Goal: Browse casually

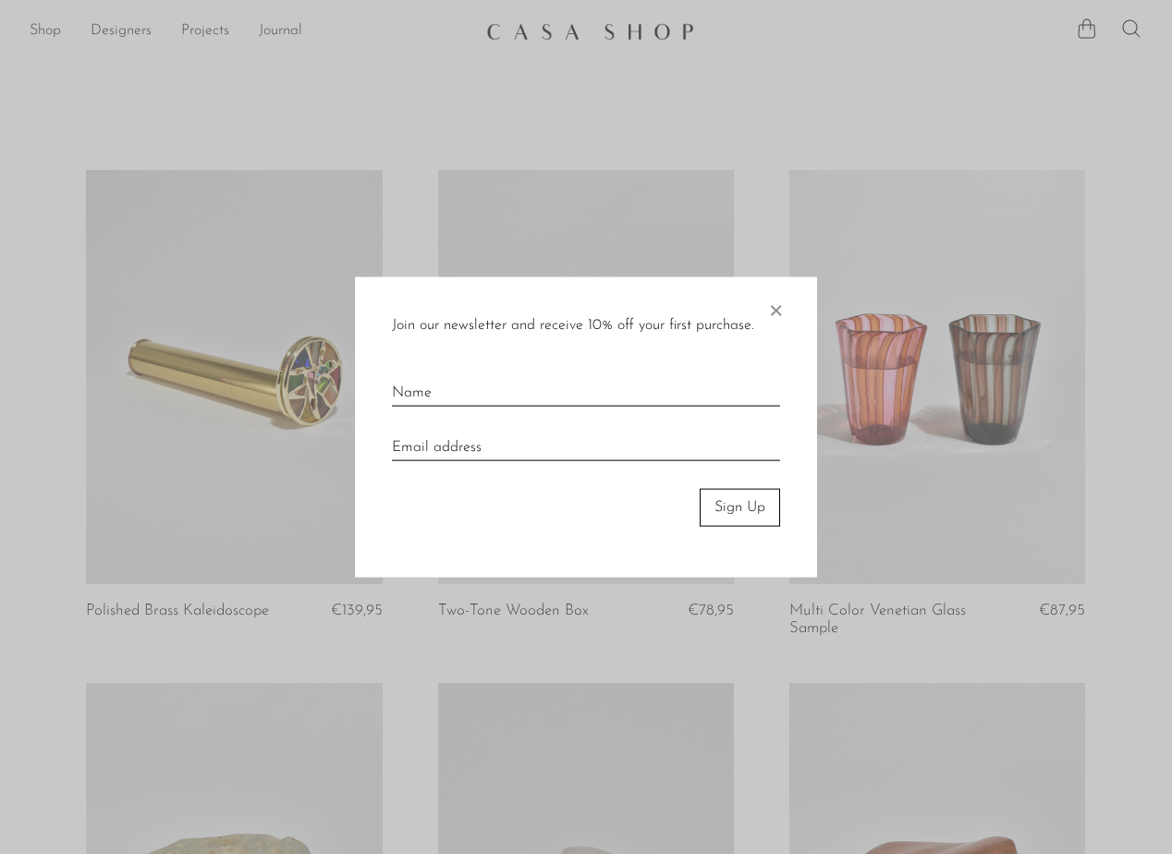
click at [777, 311] on span "×" at bounding box center [776, 306] width 18 height 59
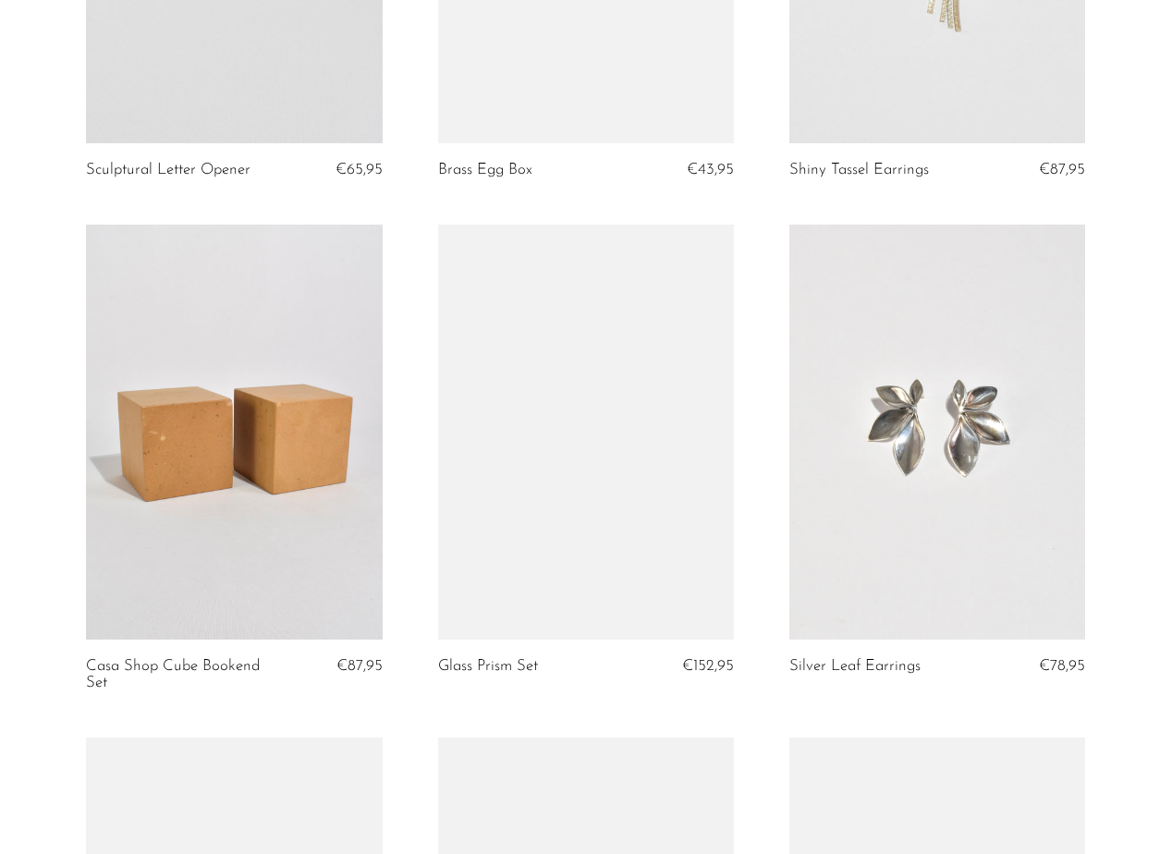
scroll to position [1453, 0]
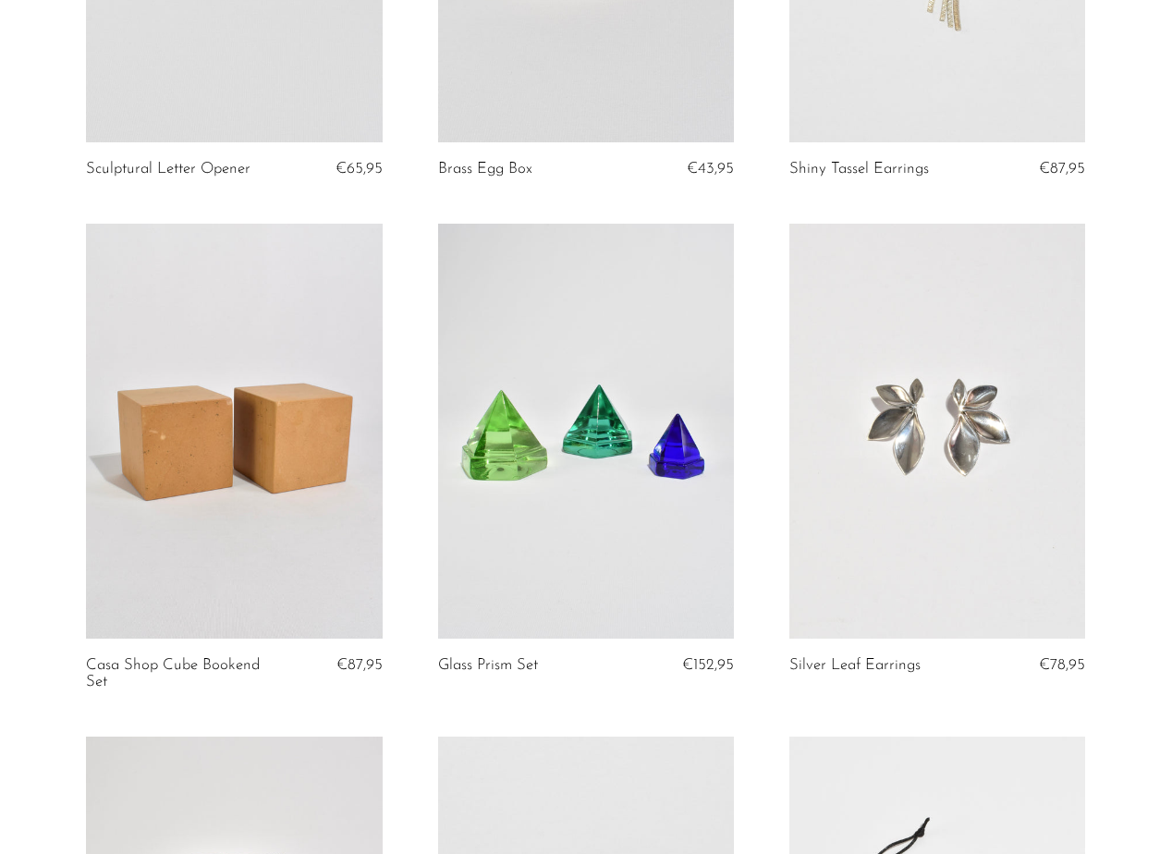
click at [296, 407] on link at bounding box center [234, 431] width 296 height 414
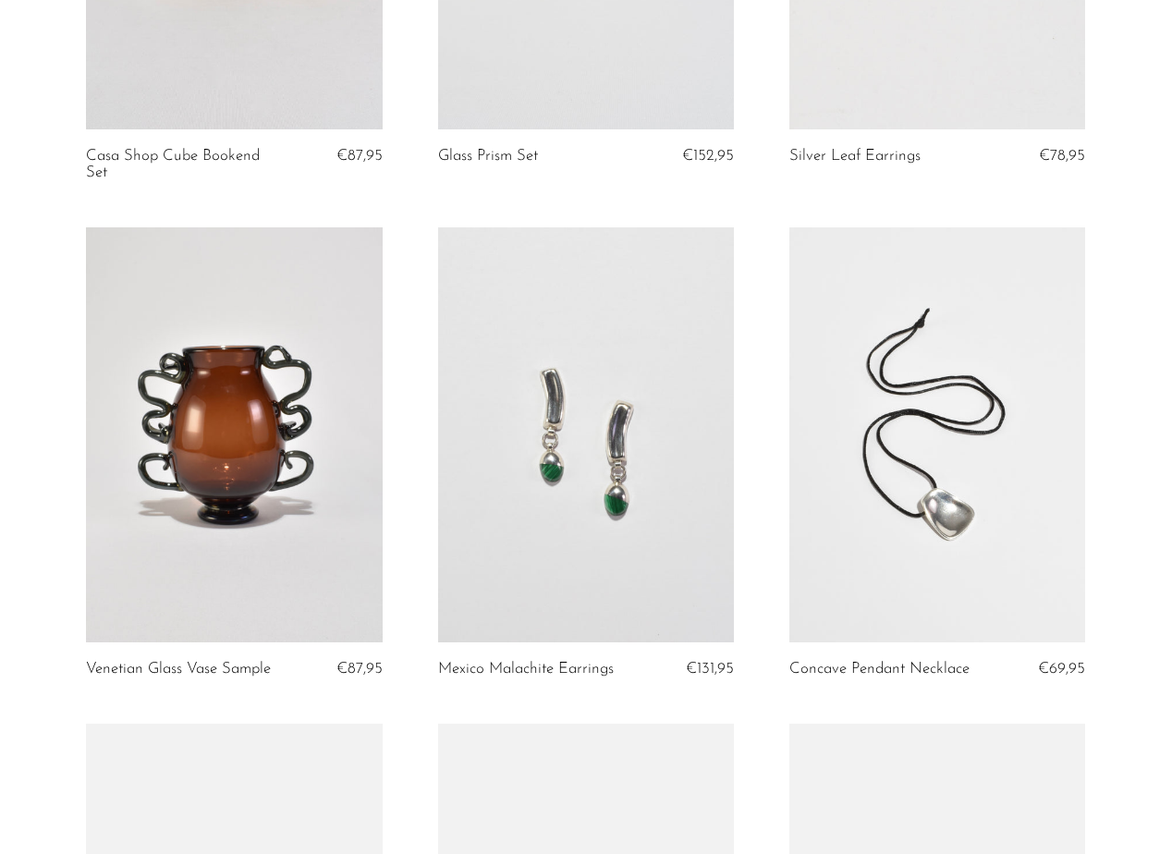
scroll to position [1971, 0]
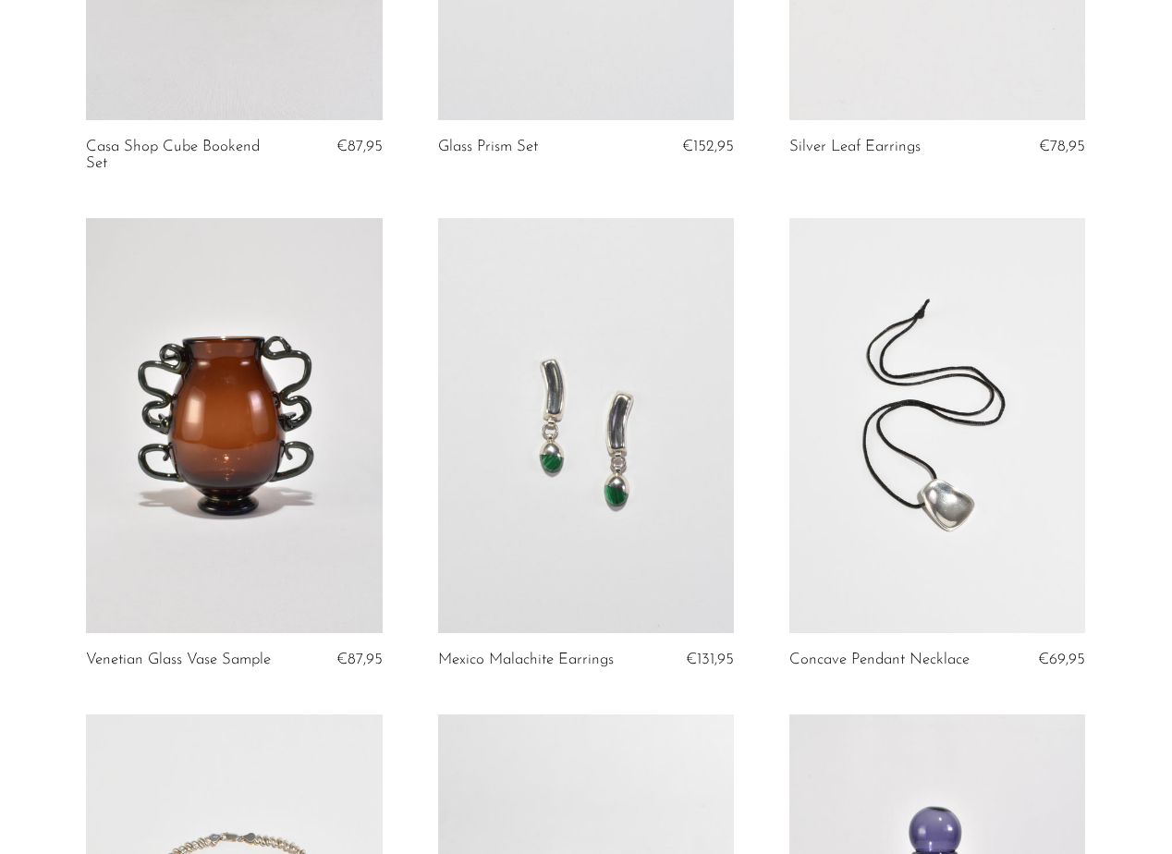
click at [573, 401] on link at bounding box center [586, 425] width 296 height 414
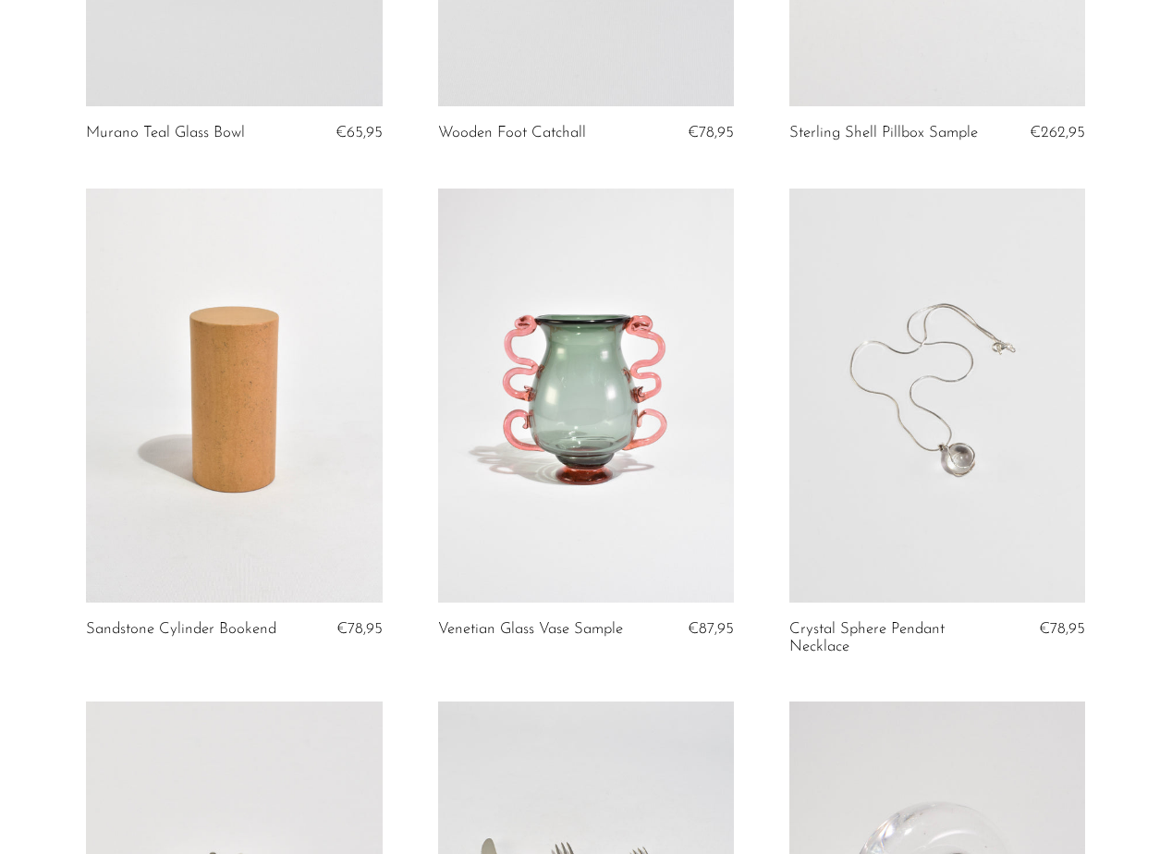
scroll to position [4487, 0]
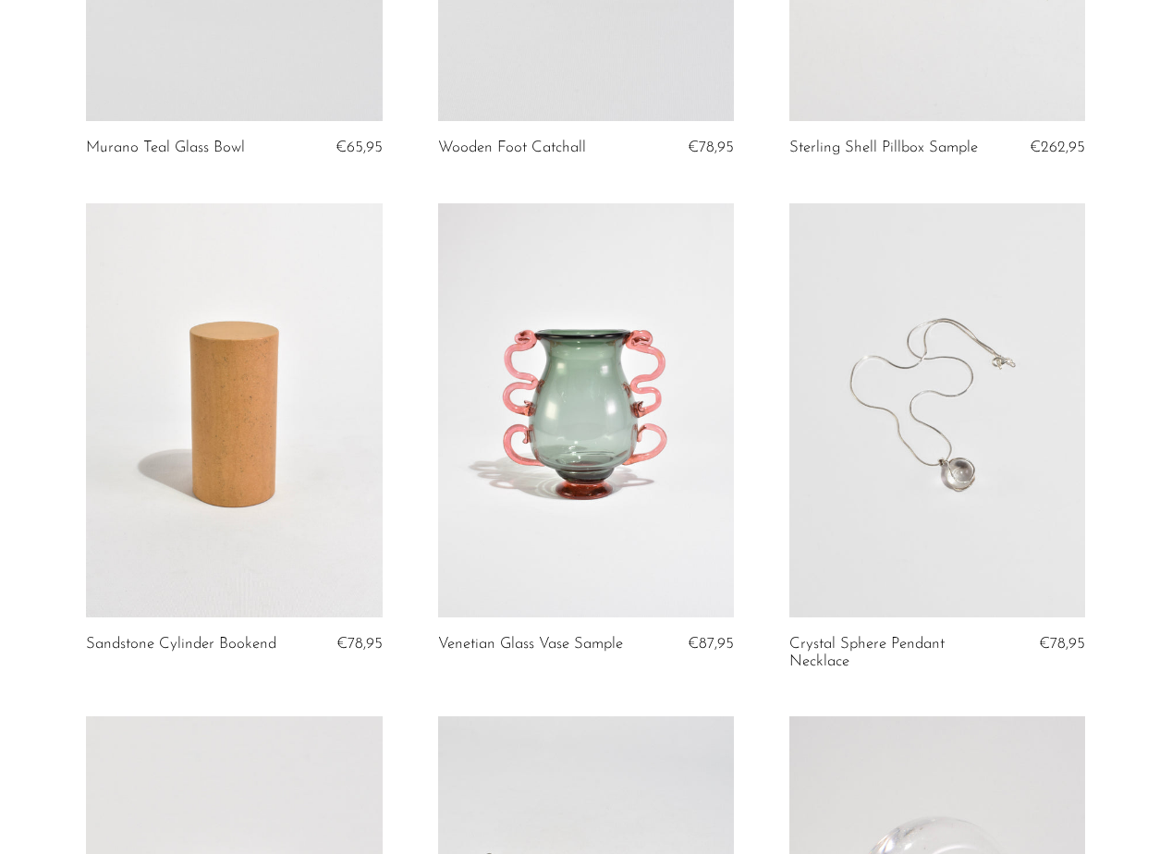
click at [616, 373] on link at bounding box center [586, 410] width 296 height 414
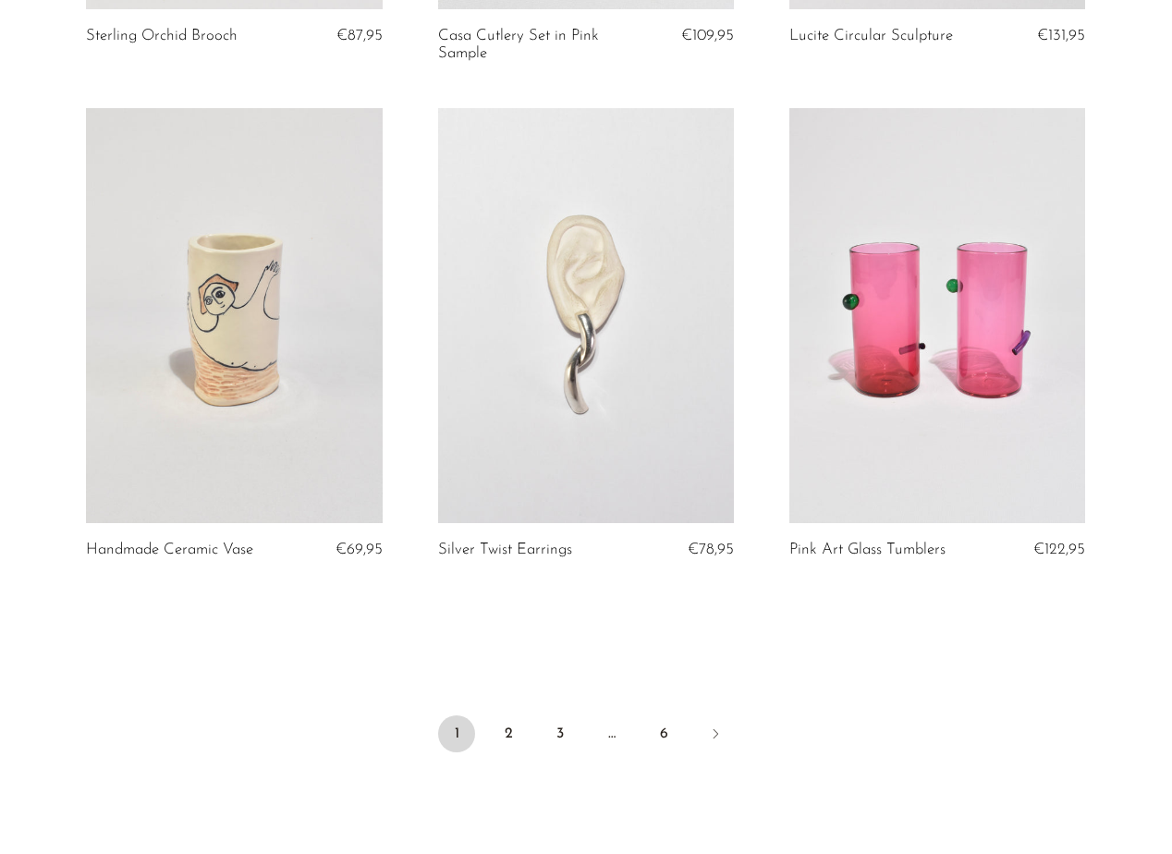
scroll to position [5632, 0]
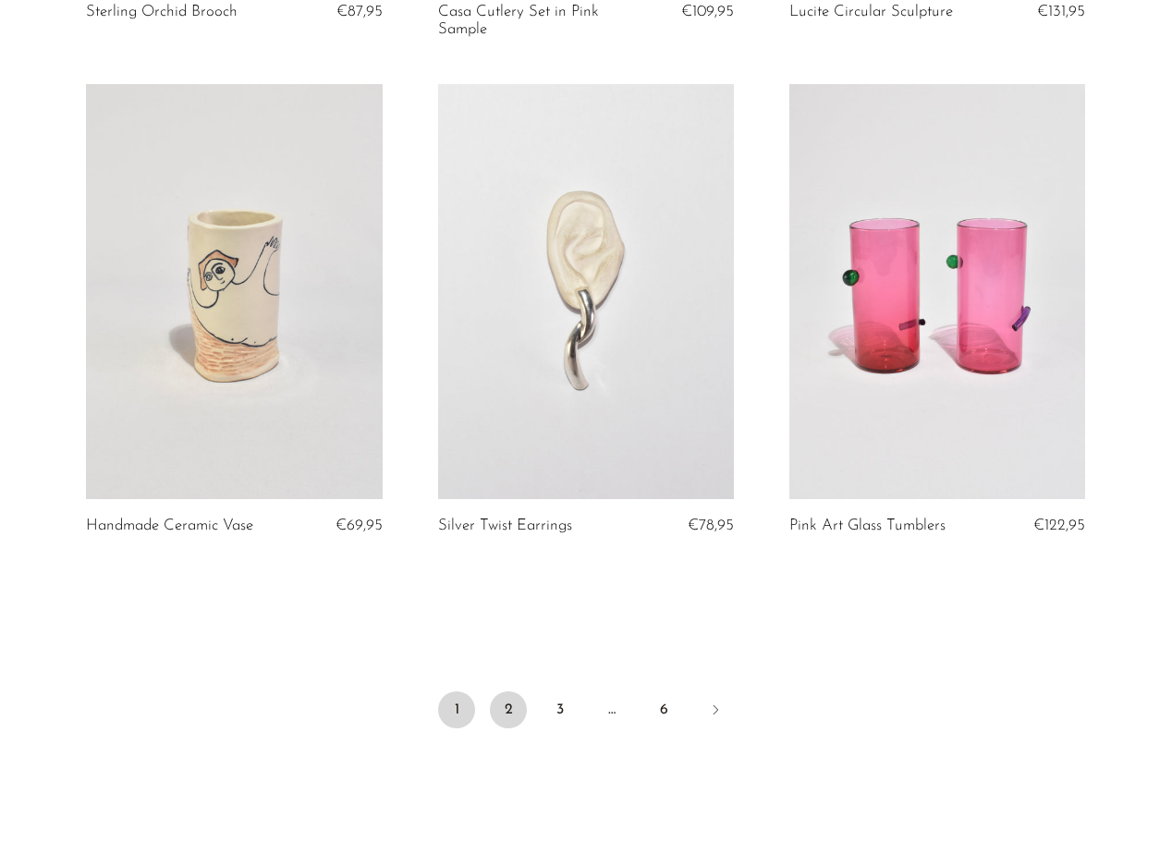
click at [509, 697] on link "2" at bounding box center [508, 710] width 37 height 37
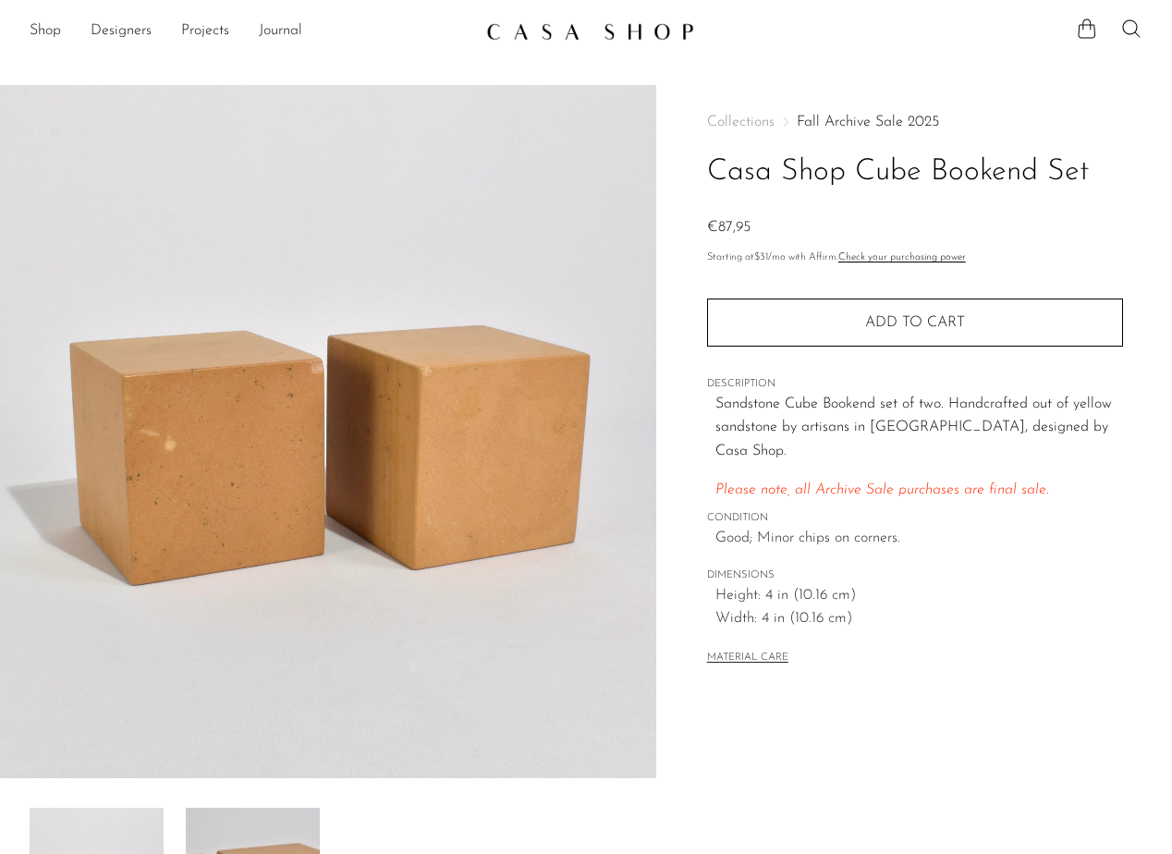
scroll to position [159, 0]
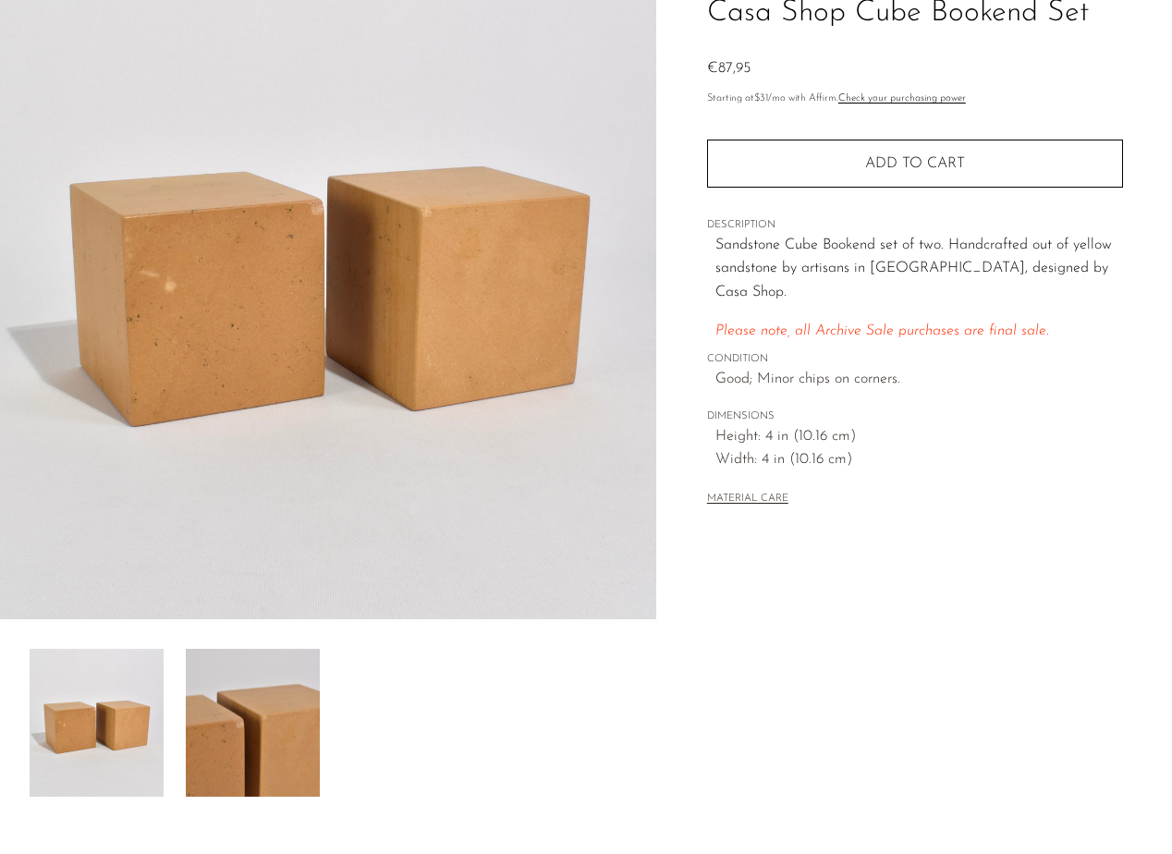
click at [275, 713] on img at bounding box center [253, 723] width 134 height 148
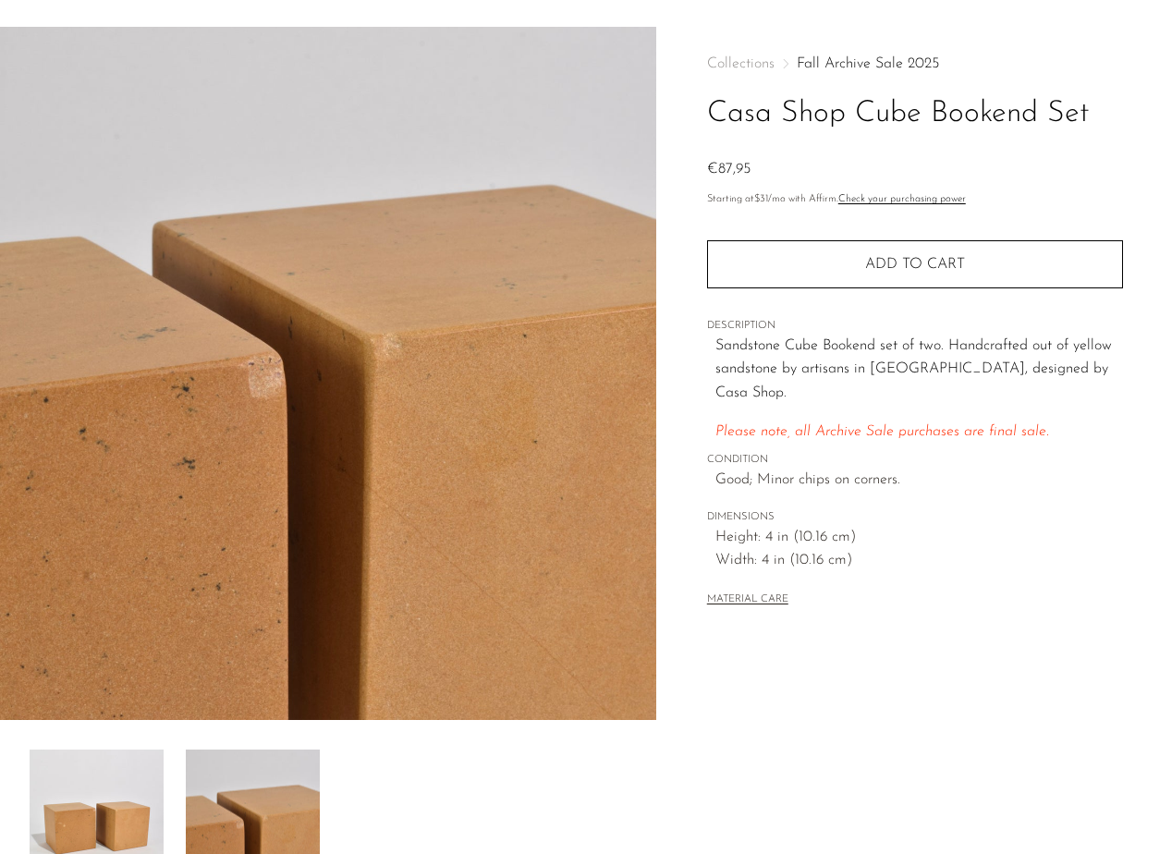
scroll to position [40, 0]
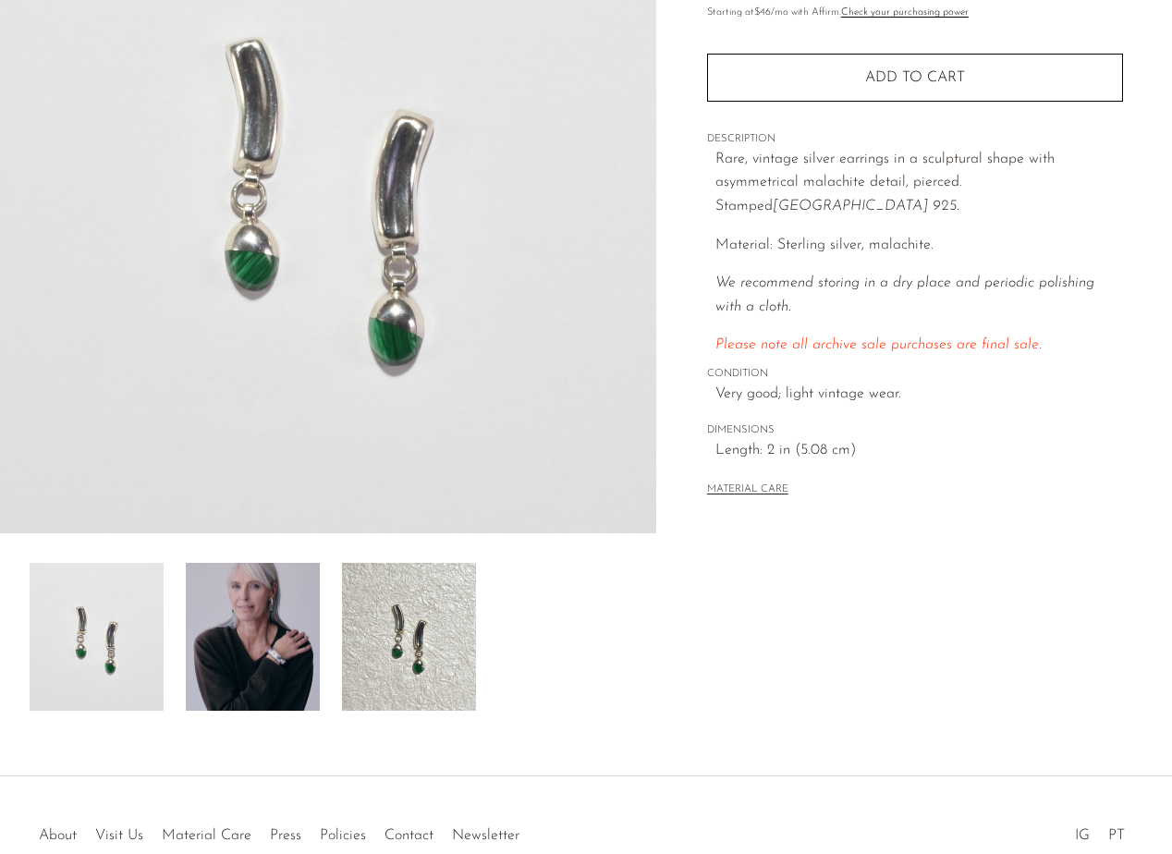
scroll to position [247, 0]
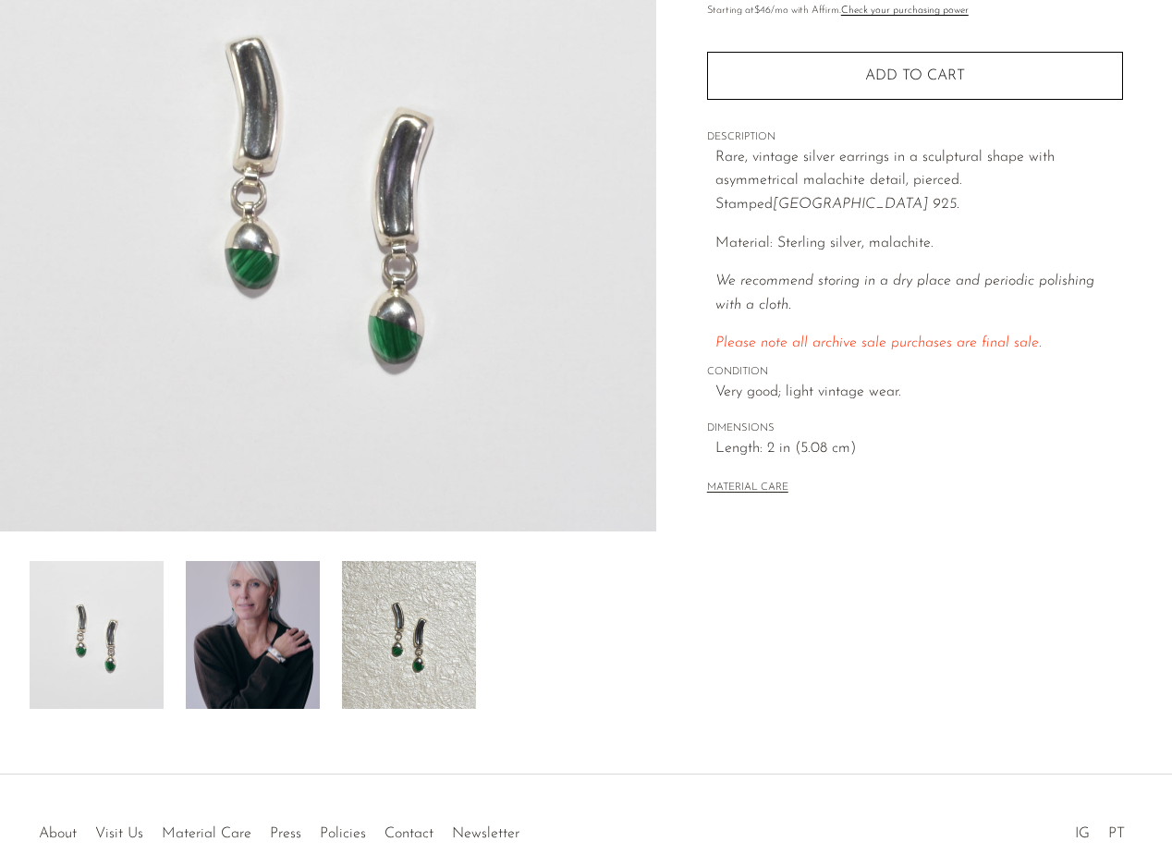
click at [256, 673] on img at bounding box center [253, 635] width 134 height 148
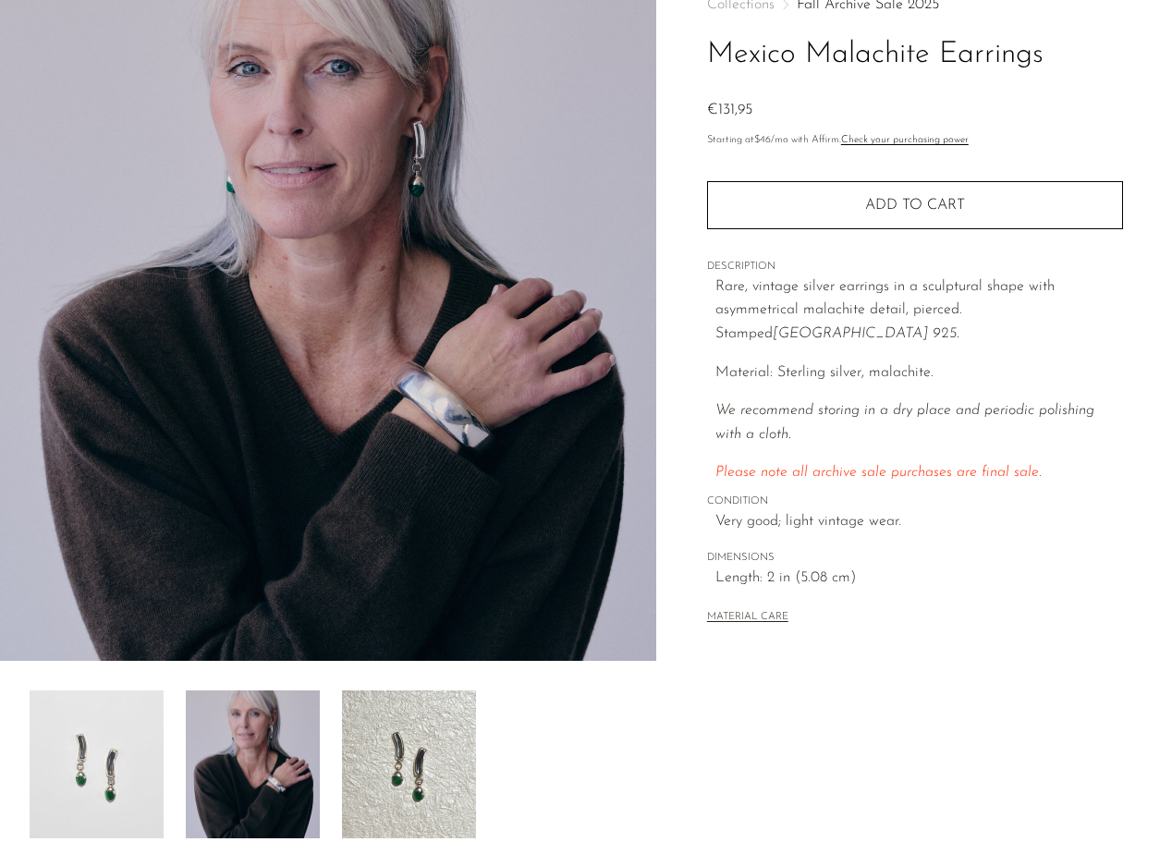
scroll to position [117, 0]
click at [409, 744] on img at bounding box center [409, 766] width 134 height 148
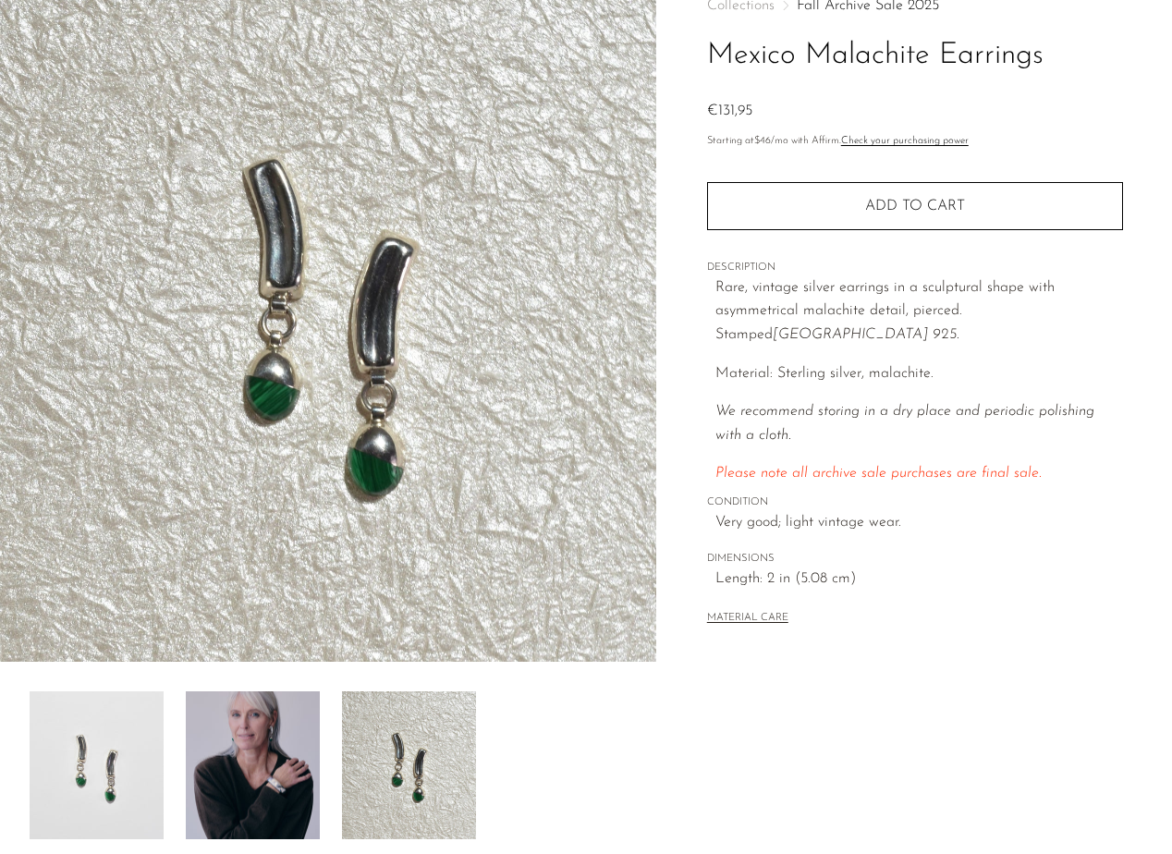
click at [116, 727] on img at bounding box center [97, 766] width 134 height 148
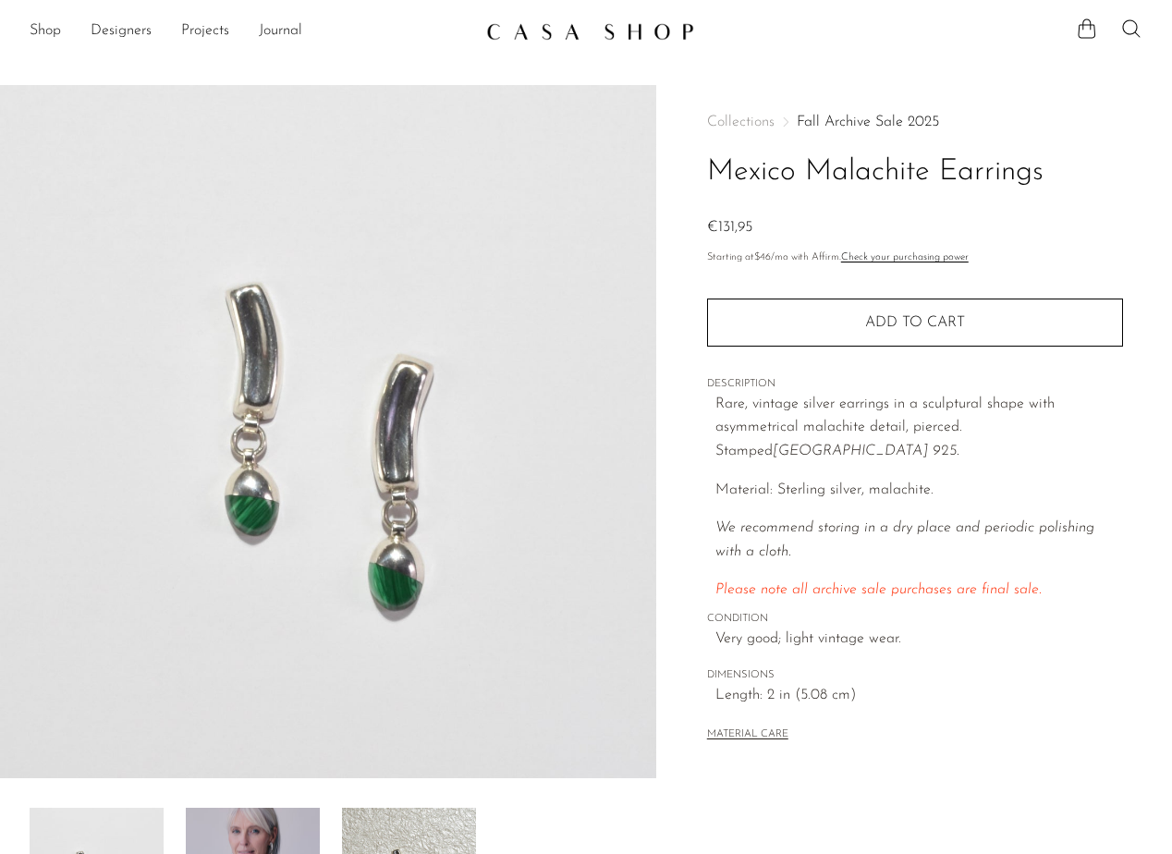
scroll to position [0, 0]
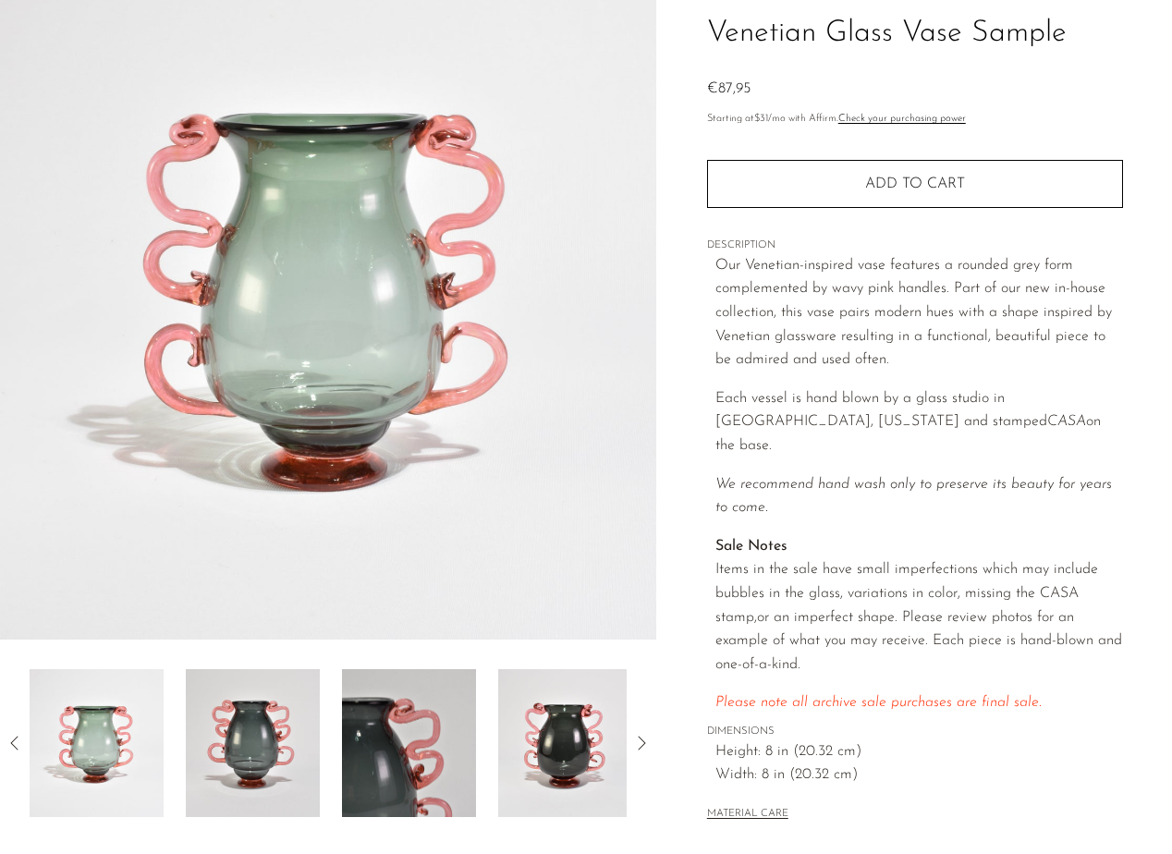
scroll to position [139, 0]
click at [267, 754] on img at bounding box center [253, 743] width 134 height 148
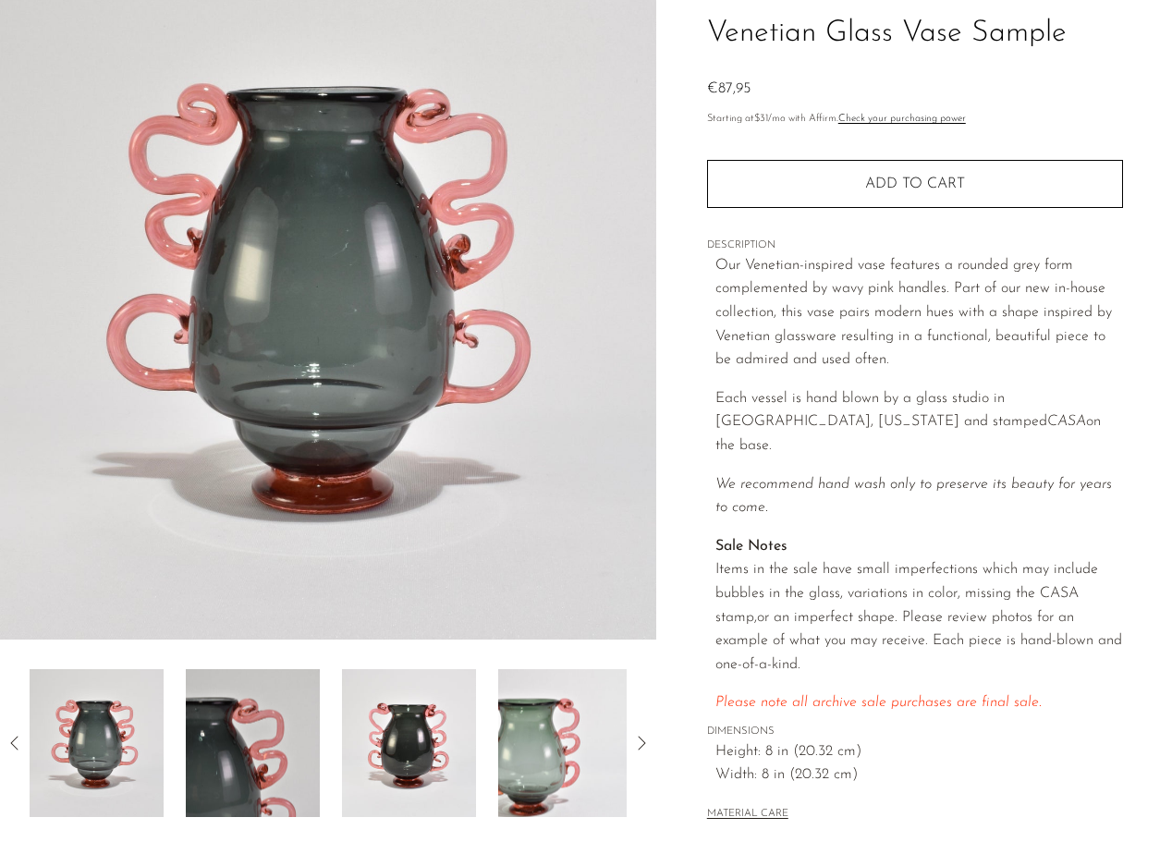
click at [234, 745] on img at bounding box center [253, 743] width 134 height 148
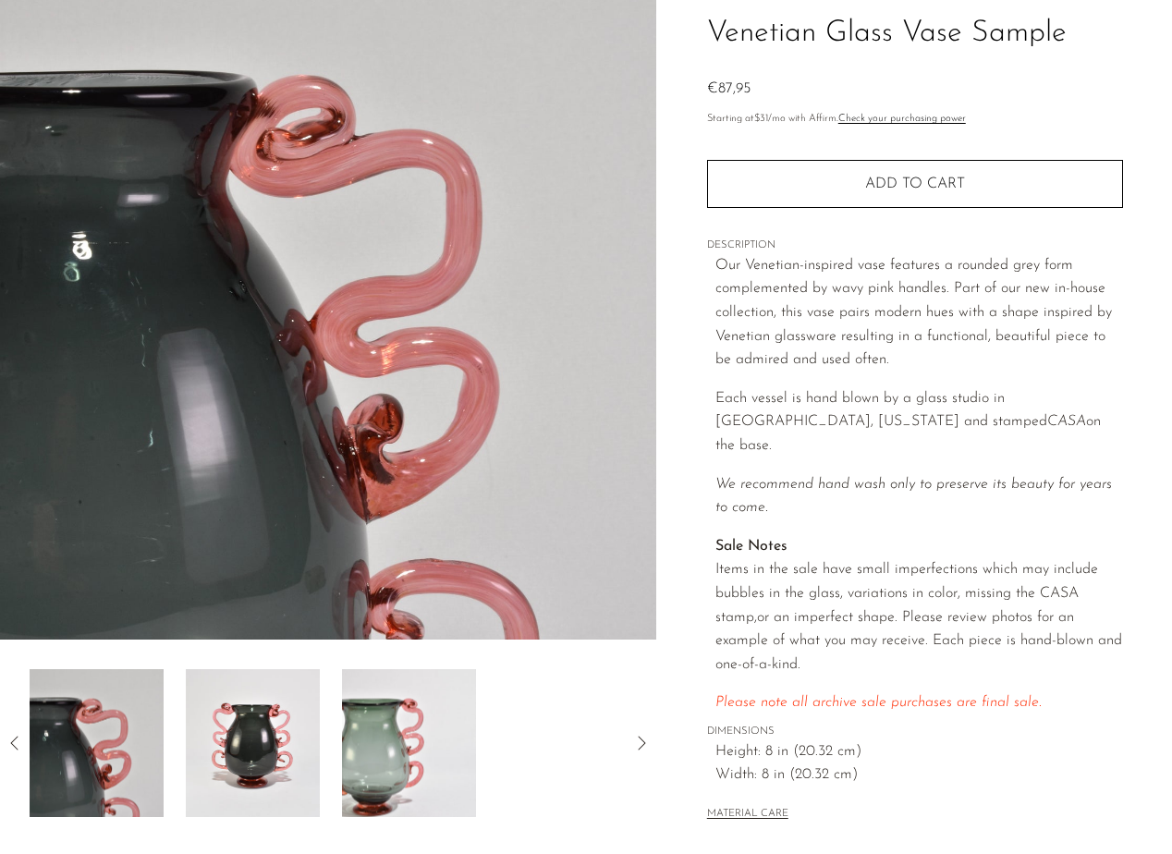
click at [240, 742] on img at bounding box center [253, 743] width 134 height 148
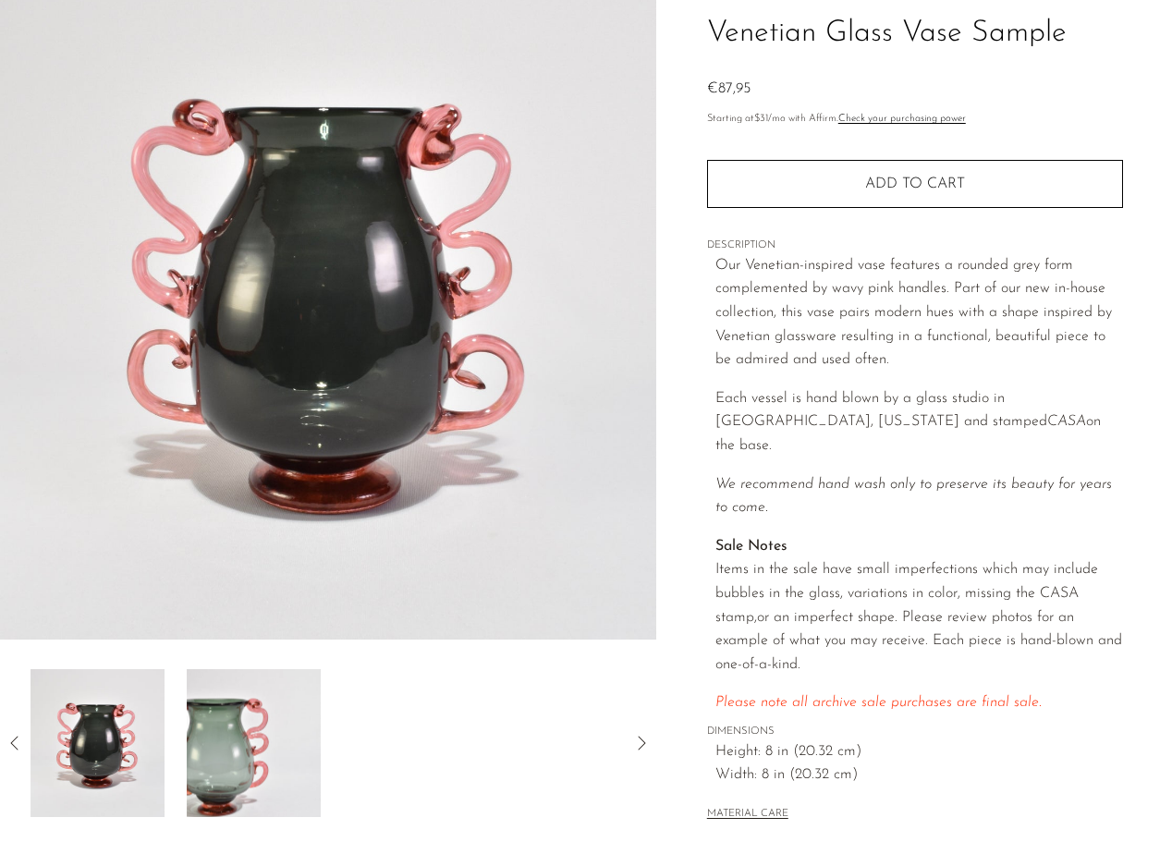
click at [240, 742] on img at bounding box center [254, 743] width 134 height 148
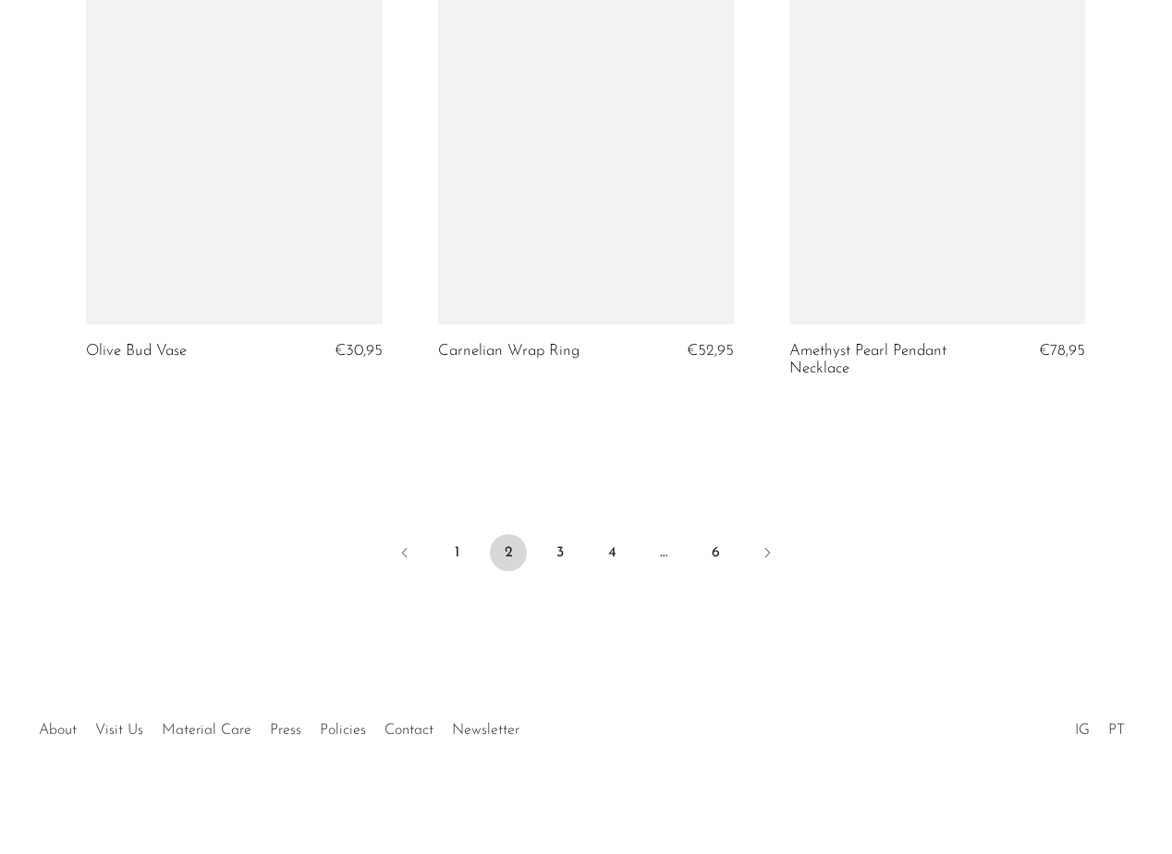
scroll to position [5832, 0]
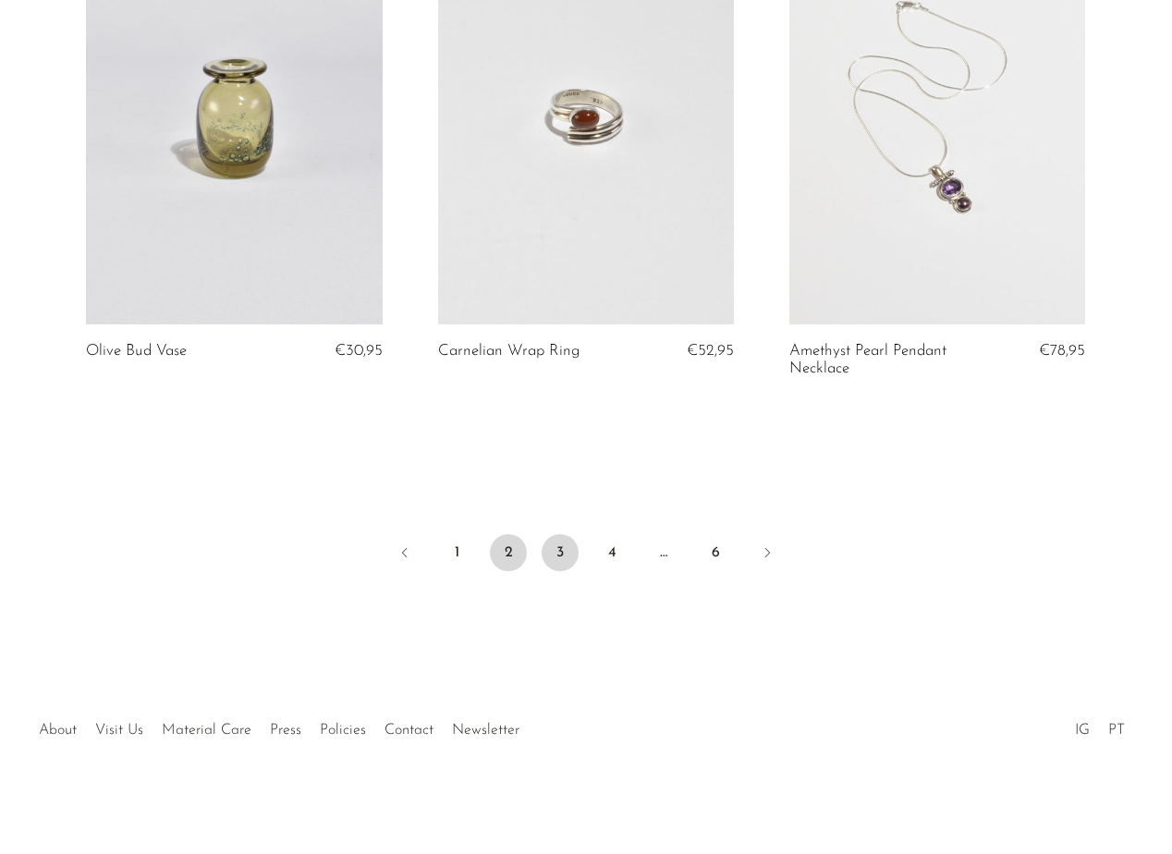
click at [555, 548] on link "3" at bounding box center [560, 552] width 37 height 37
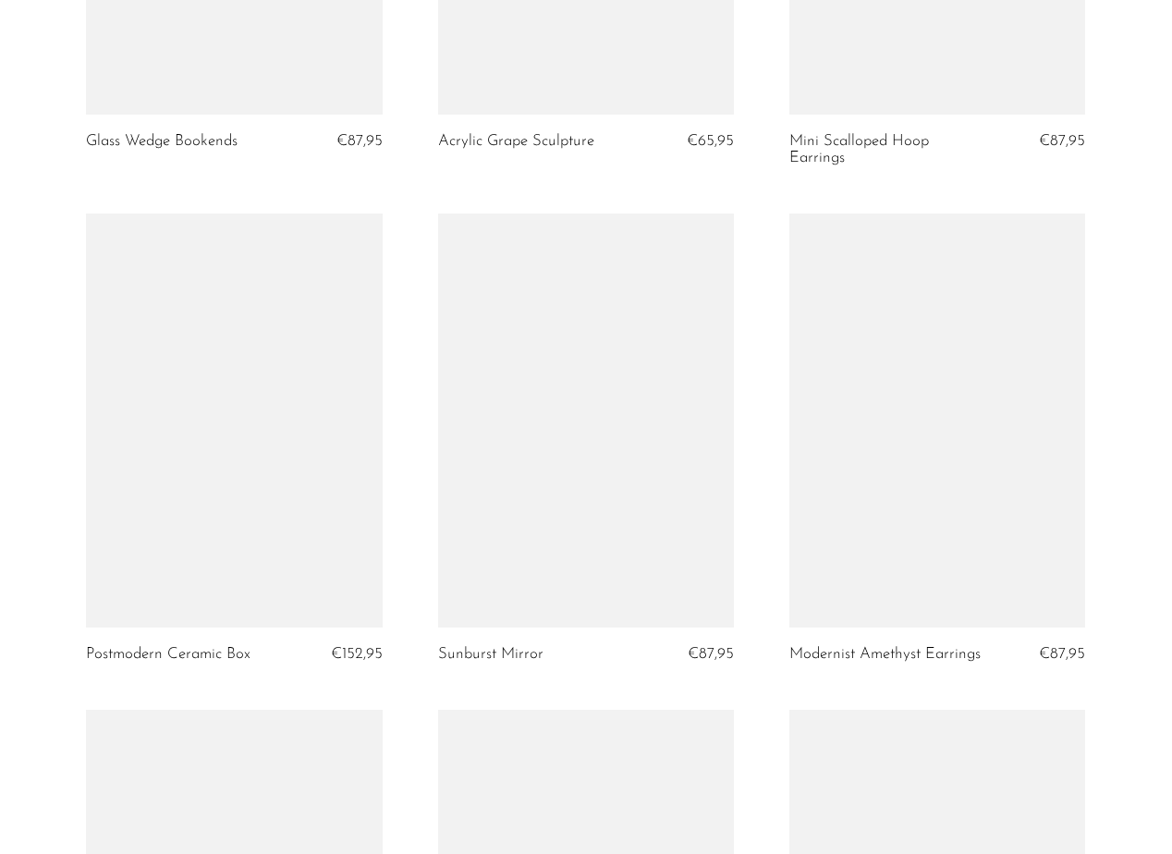
scroll to position [3482, 0]
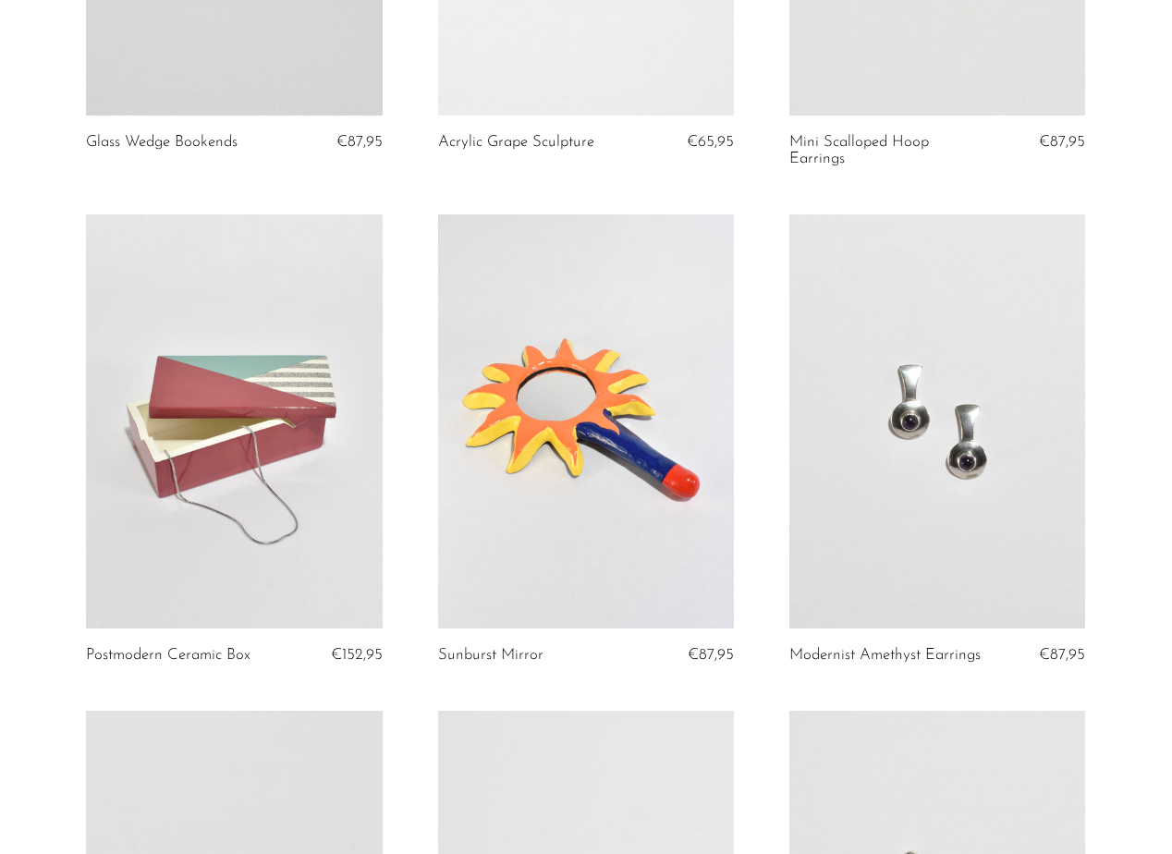
click at [963, 509] on link at bounding box center [938, 422] width 296 height 414
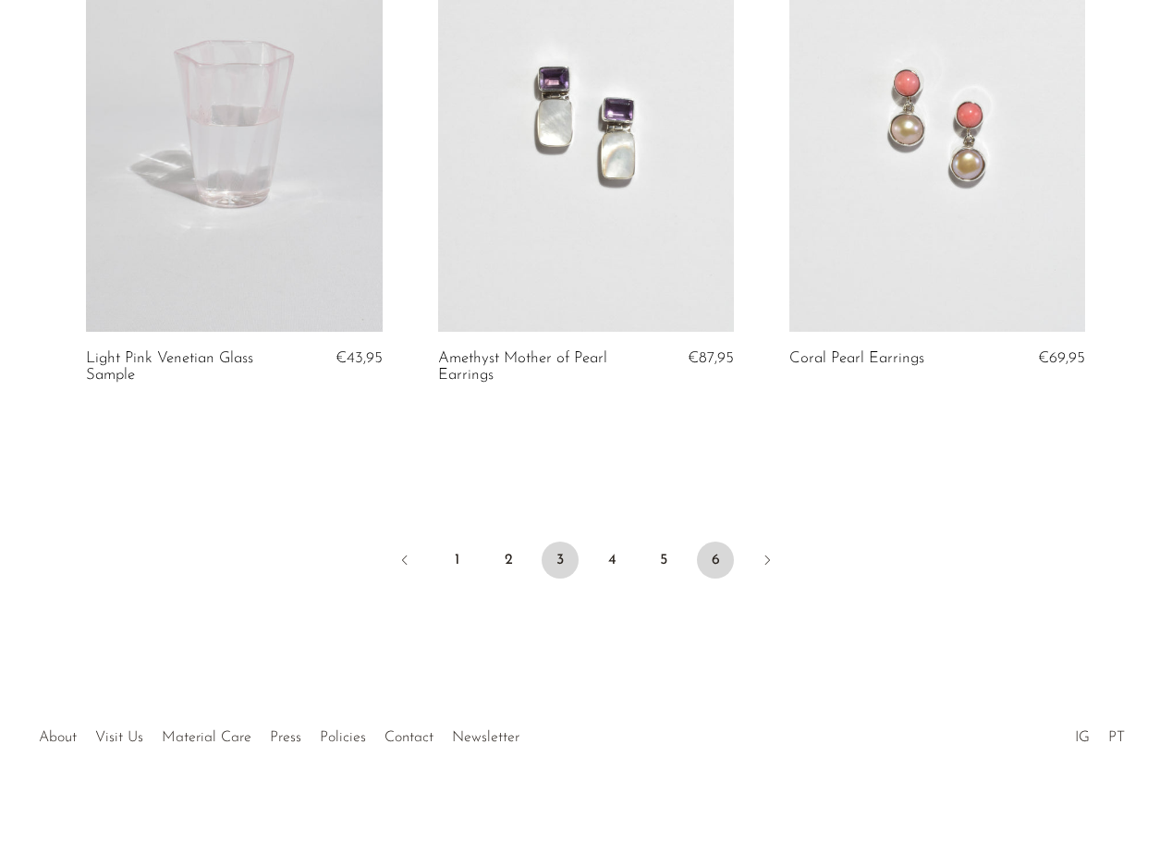
scroll to position [5799, 0]
click at [605, 554] on link "4" at bounding box center [612, 561] width 37 height 37
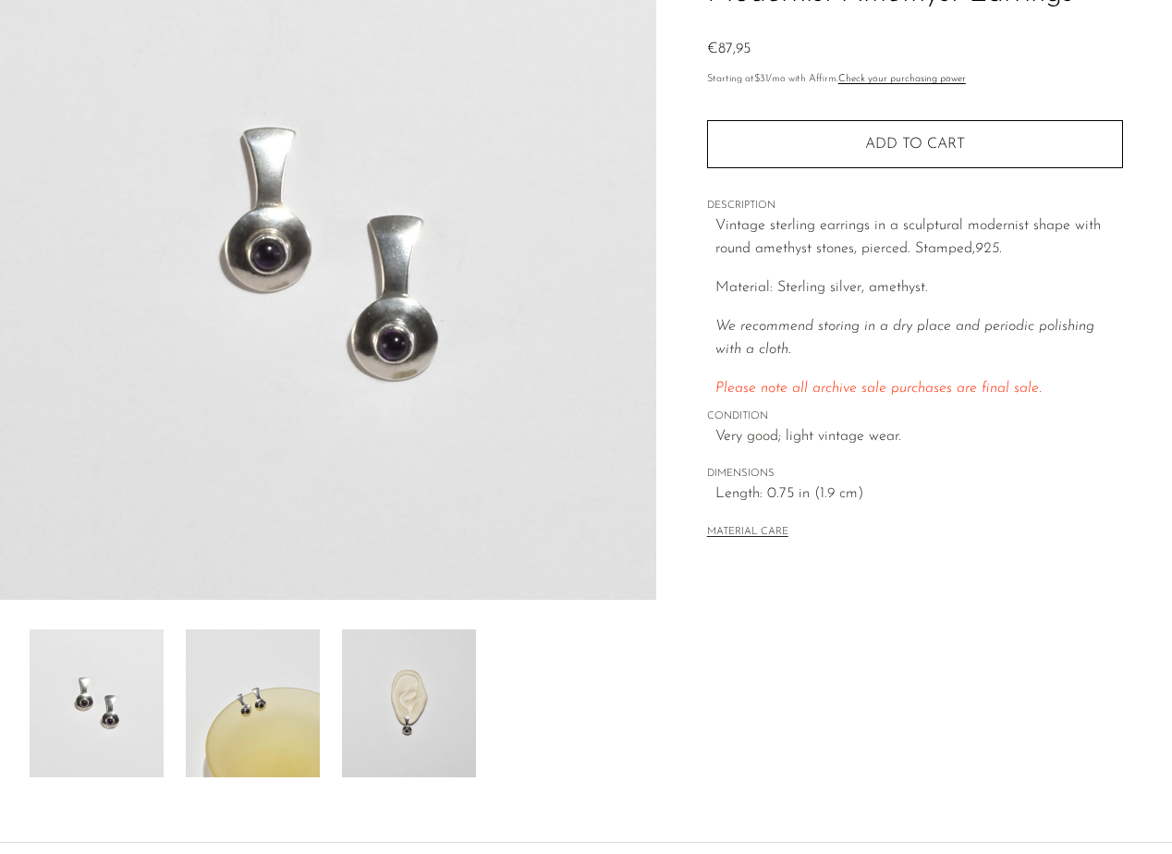
scroll to position [182, 0]
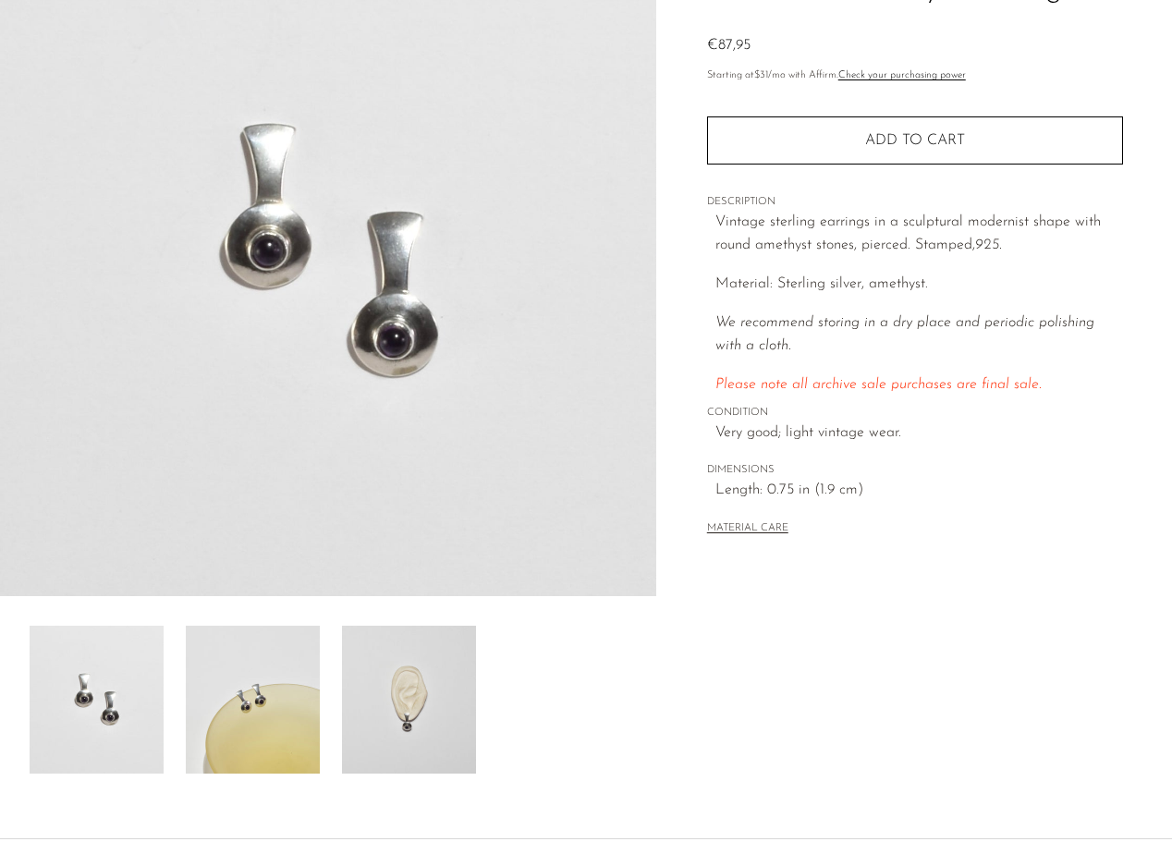
click at [240, 708] on img at bounding box center [253, 700] width 134 height 148
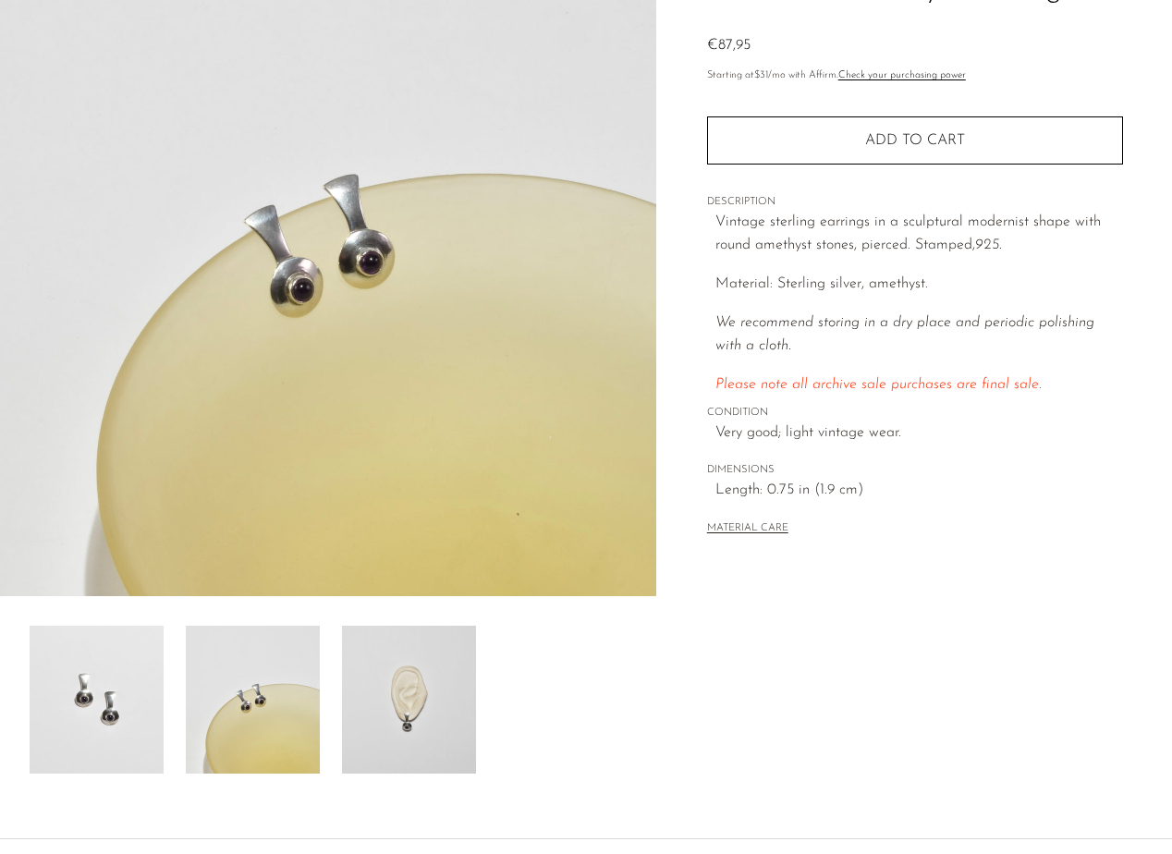
click at [372, 706] on img at bounding box center [409, 700] width 134 height 148
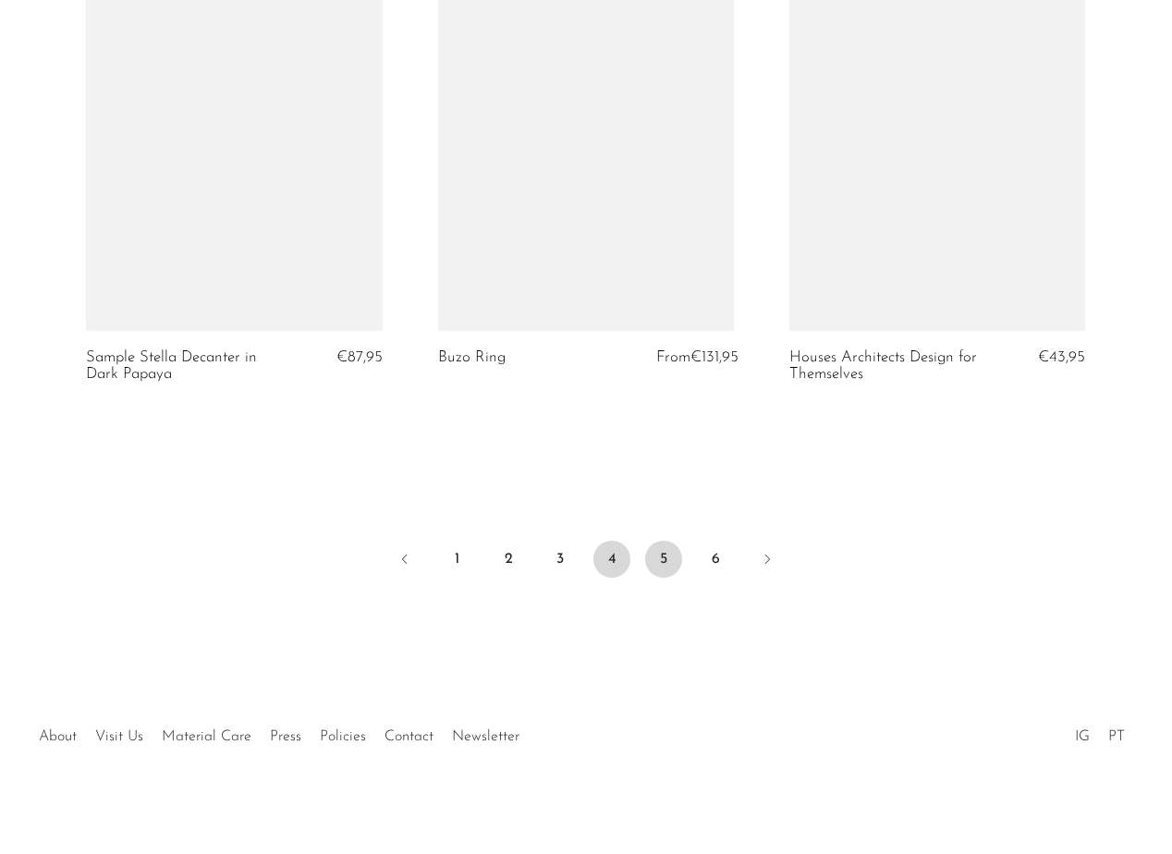
scroll to position [5765, 0]
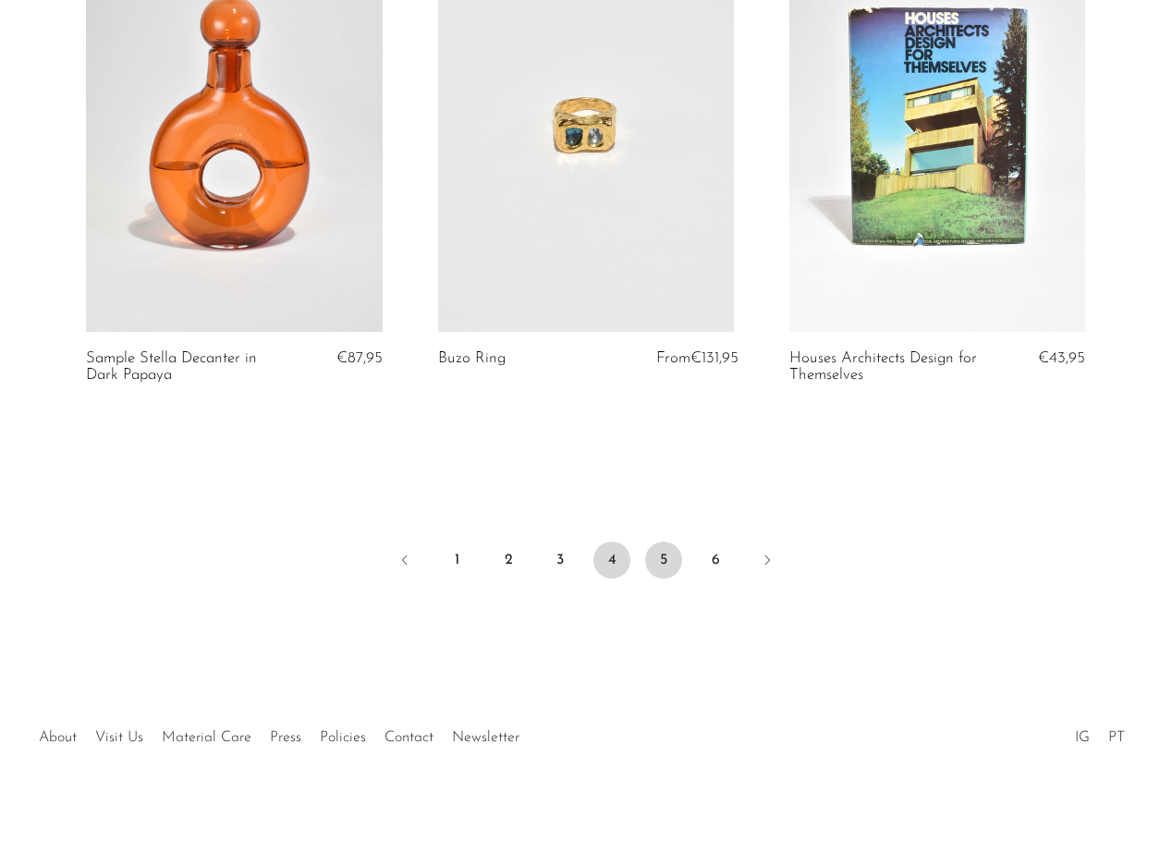
click at [662, 554] on link "5" at bounding box center [663, 560] width 37 height 37
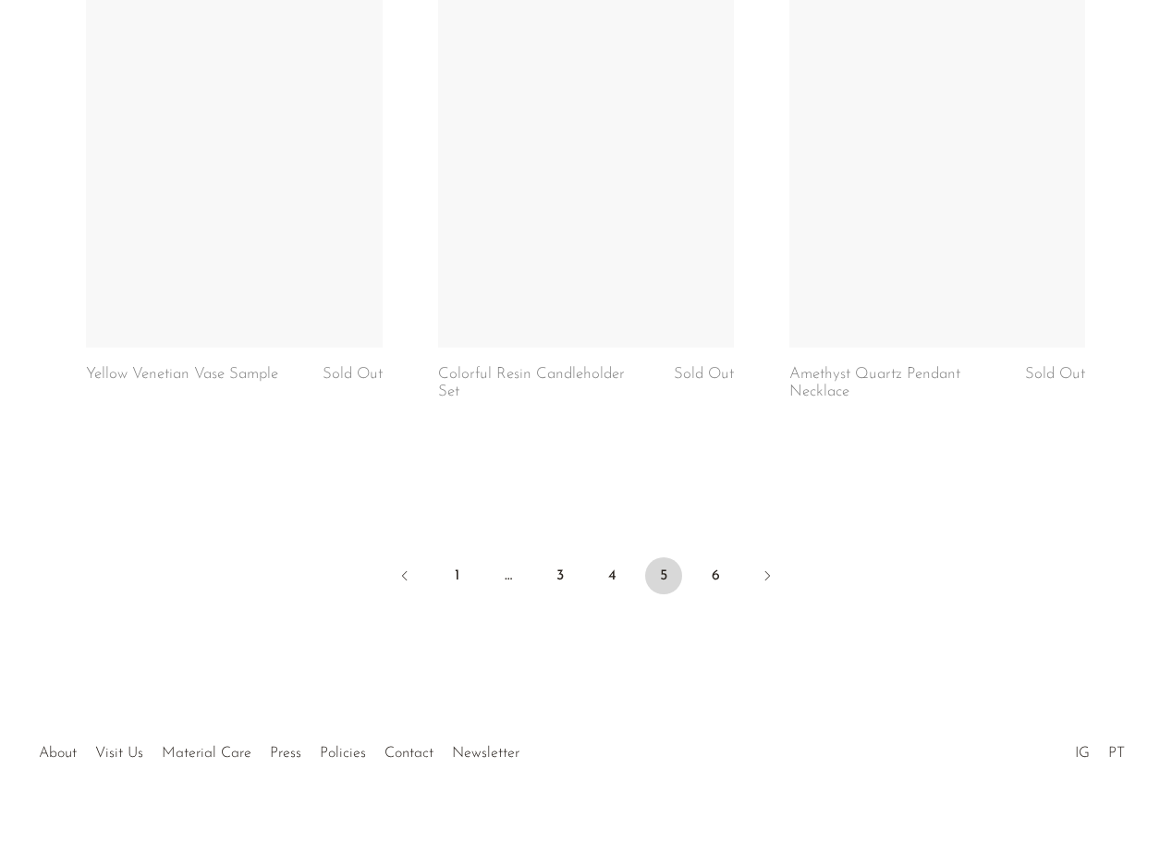
scroll to position [5765, 0]
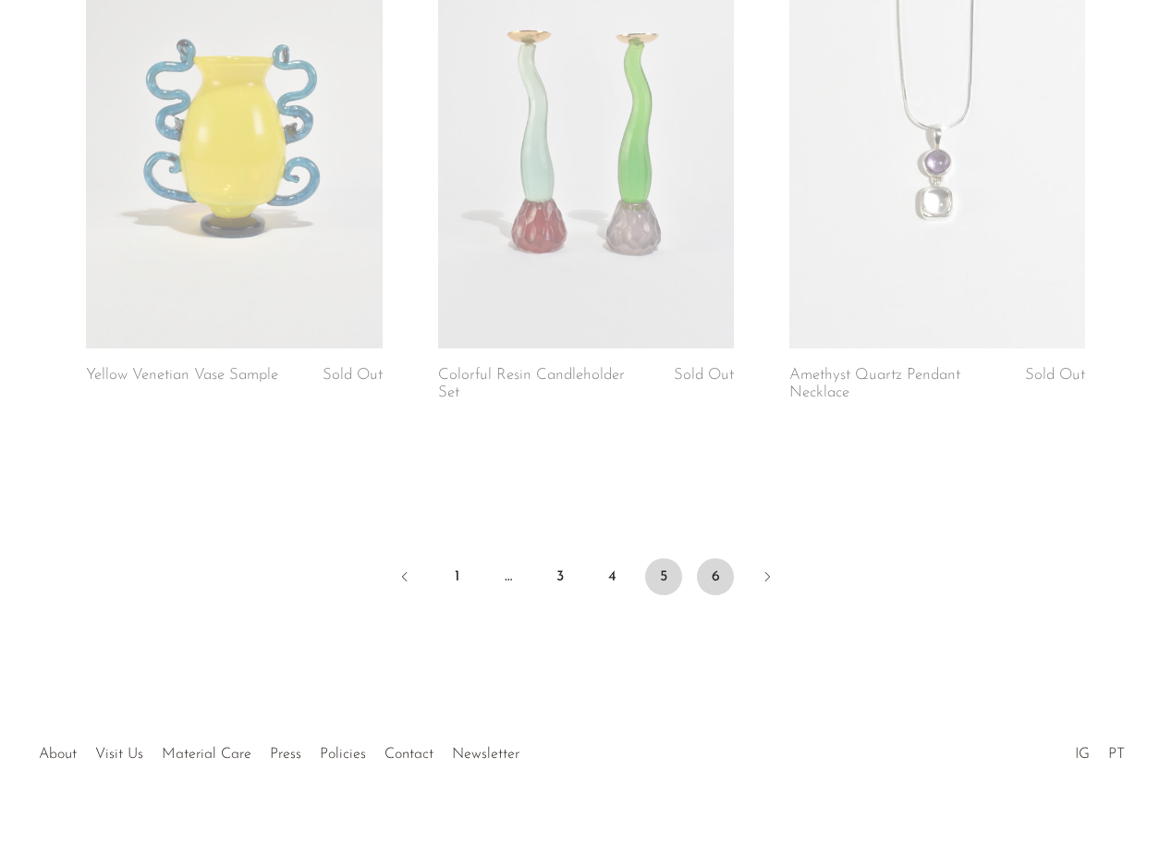
click at [720, 559] on link "6" at bounding box center [715, 577] width 37 height 37
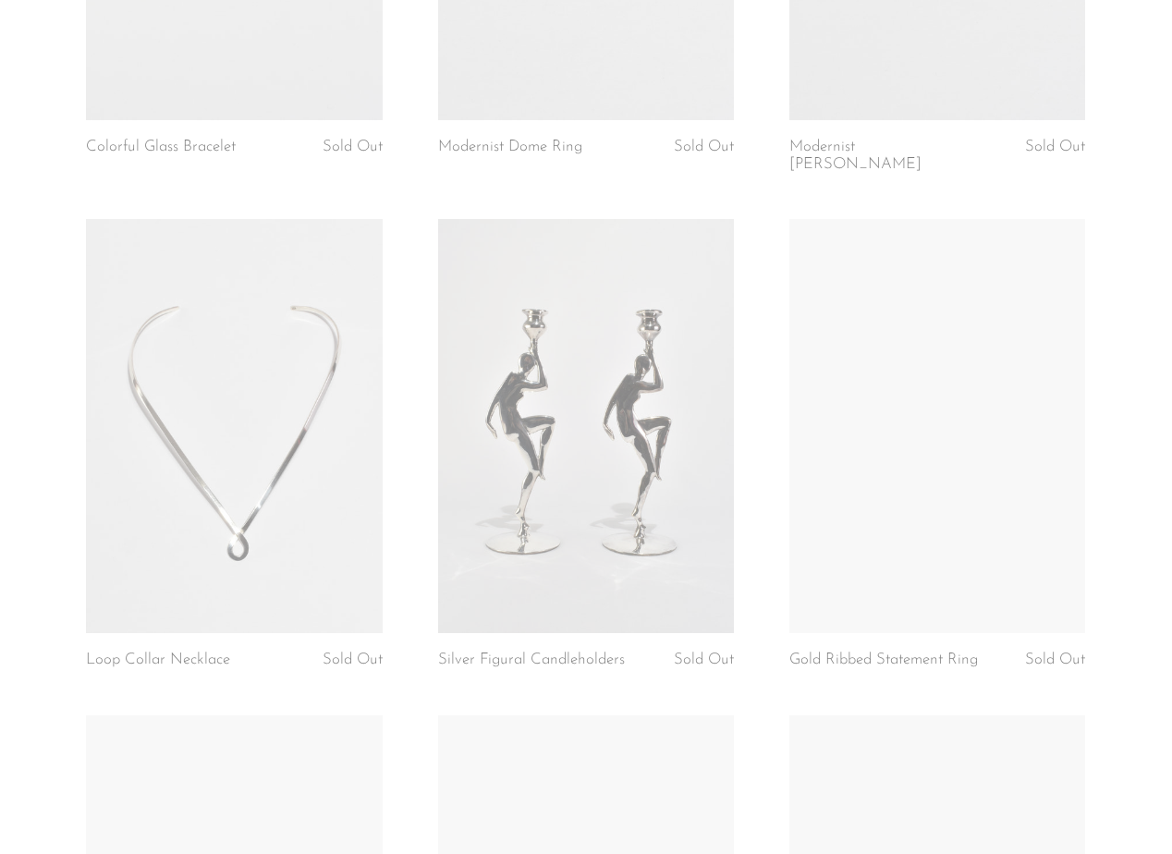
scroll to position [5272, 0]
